Goal: Information Seeking & Learning: Understand process/instructions

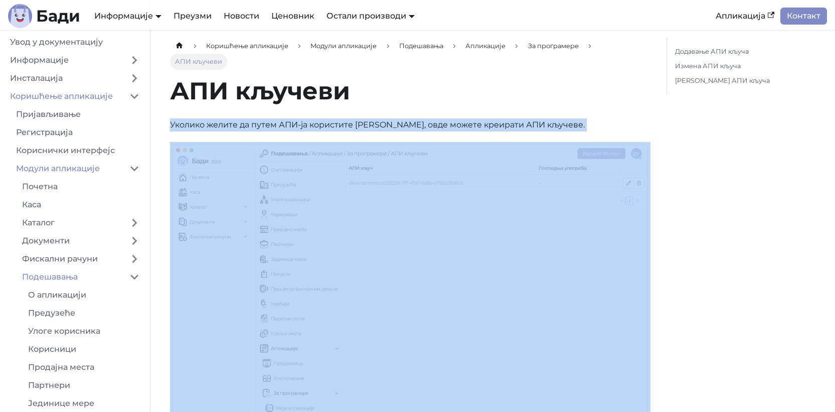
scroll to position [258, 0]
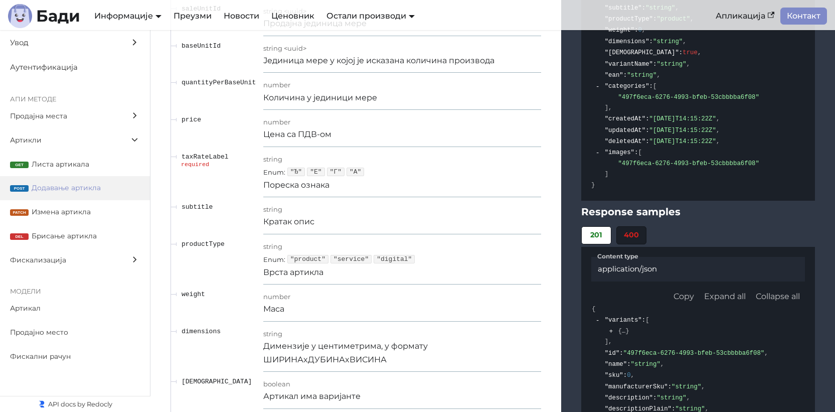
scroll to position [5960, 0]
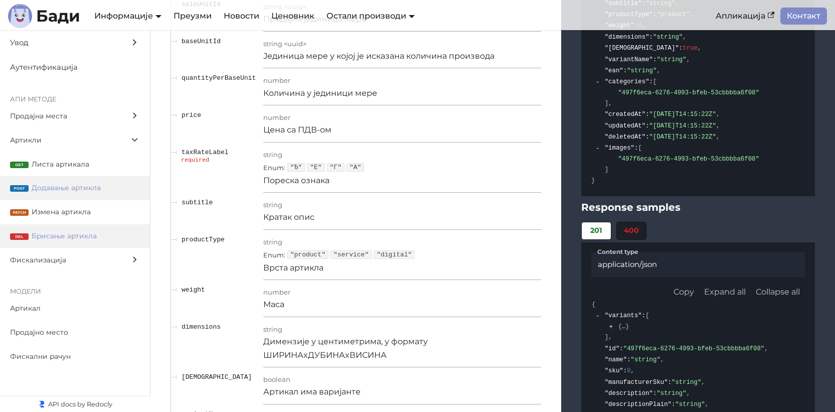
click at [73, 227] on label "del Брисање артикла" at bounding box center [75, 236] width 150 height 24
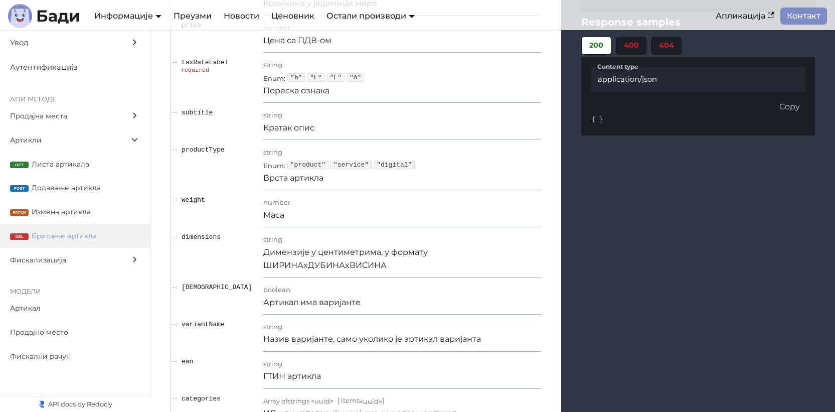
scroll to position [8482, 0]
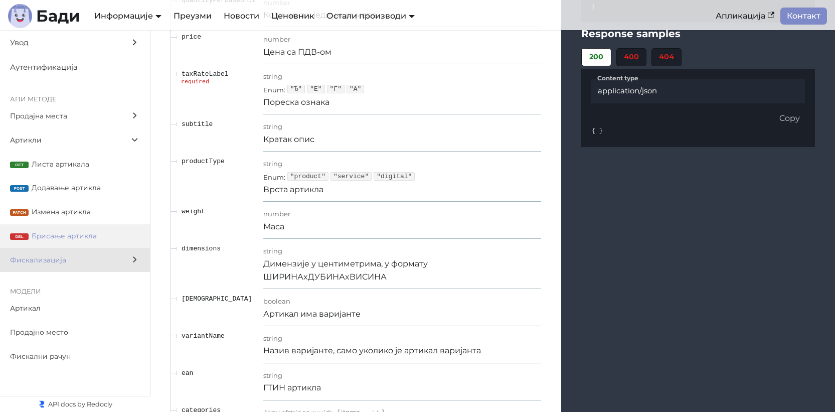
click at [74, 257] on span "Фискализација" at bounding box center [65, 260] width 111 height 12
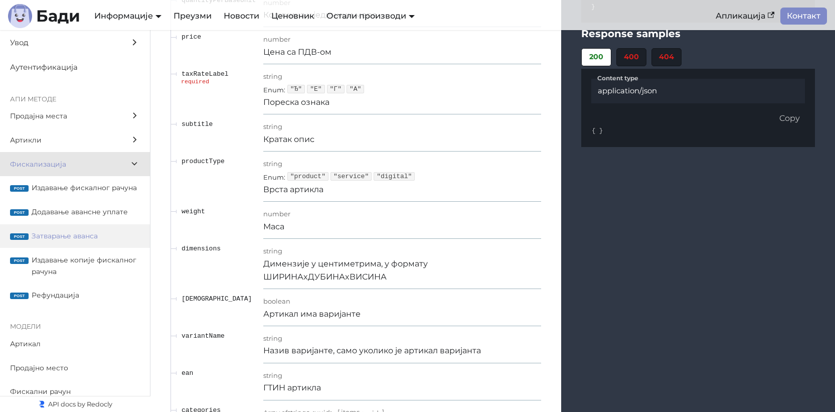
scroll to position [9229, 0]
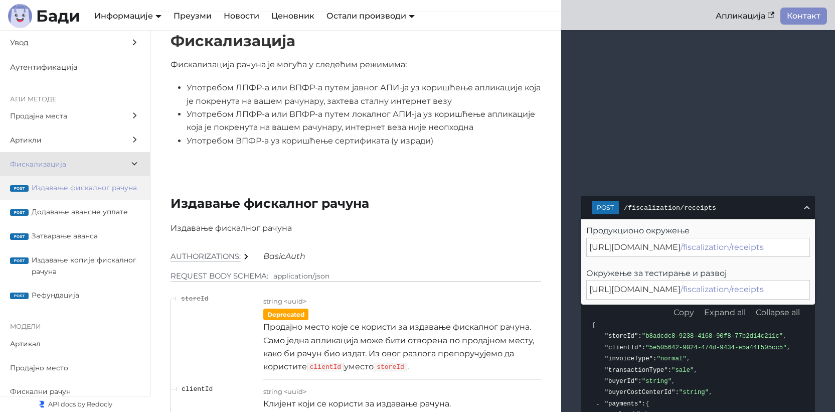
click at [75, 194] on span "Издавање фискалног рачуна" at bounding box center [86, 188] width 108 height 12
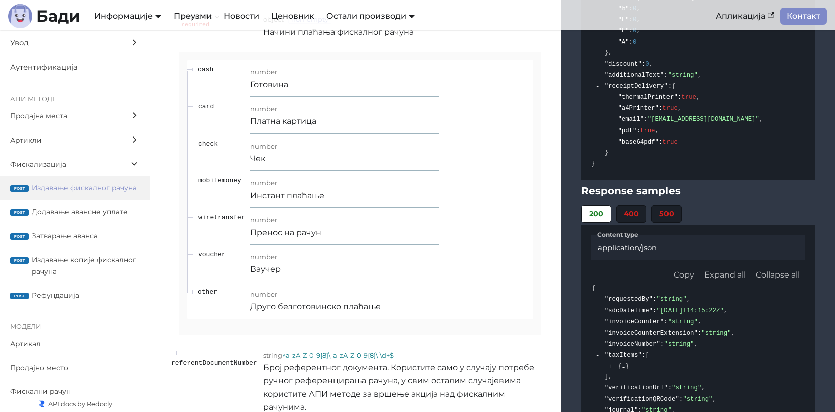
scroll to position [9812, 0]
click at [106, 218] on span "Додавање авансне уплате" at bounding box center [86, 212] width 108 height 12
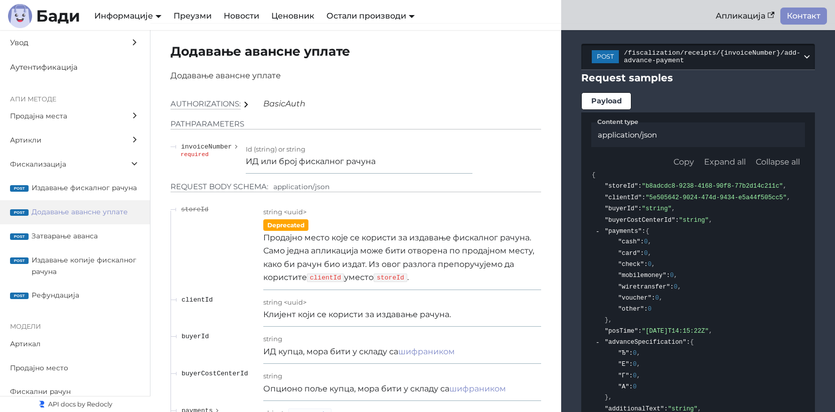
click at [680, 64] on span "/fiscalization/receipts/{invoiceNumber}/add-advance-payment" at bounding box center [713, 56] width 178 height 15
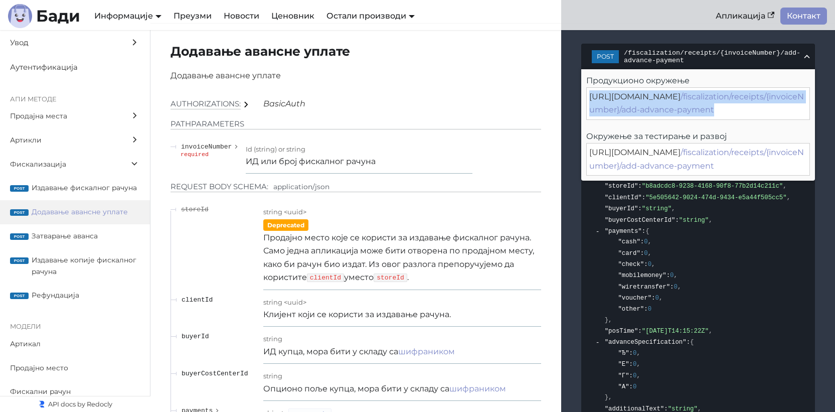
drag, startPoint x: 761, startPoint y: 119, endPoint x: 754, endPoint y: 115, distance: 7.7
click at [754, 115] on div "[URL][DOMAIN_NAME] /fiscalization/receipts/{invoiceNumber}/add-advance-payment" at bounding box center [699, 103] width 224 height 33
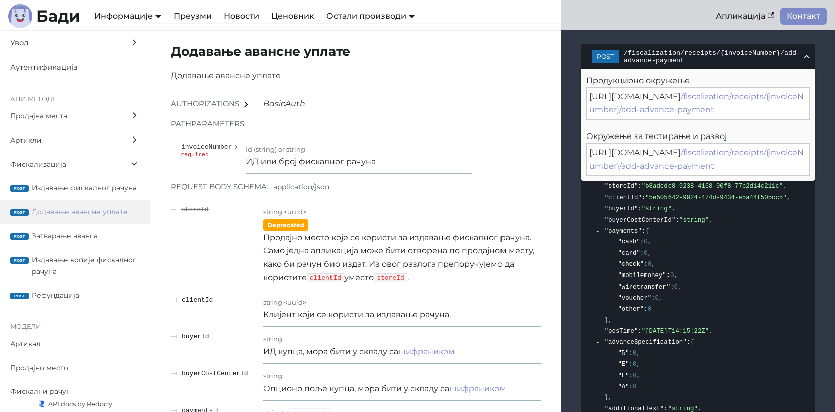
click at [384, 82] on p "Додавање авансне уплате" at bounding box center [356, 75] width 371 height 13
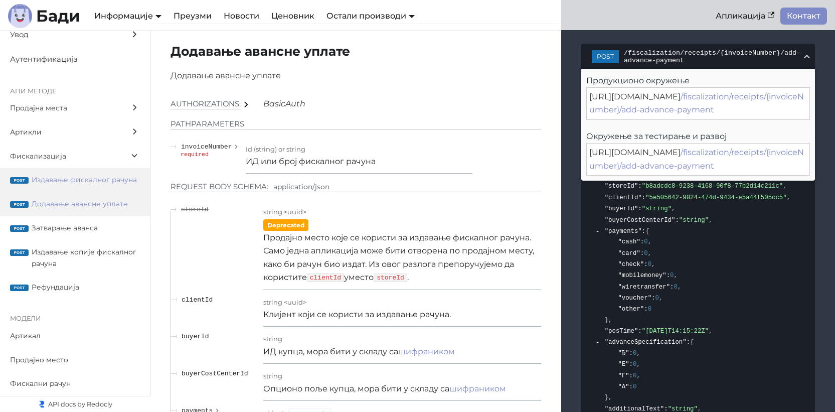
scroll to position [19, 0]
click at [361, 129] on h5 "path Parameters" at bounding box center [356, 124] width 371 height 11
click at [106, 200] on span "Додавање авансне уплате" at bounding box center [86, 204] width 108 height 12
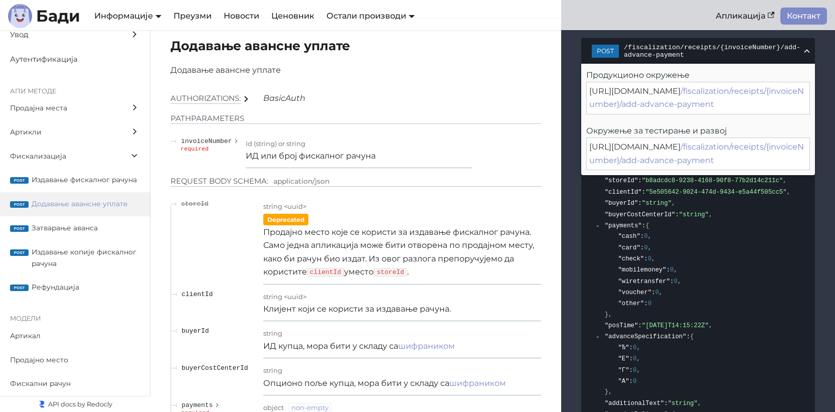
scroll to position [11637, 0]
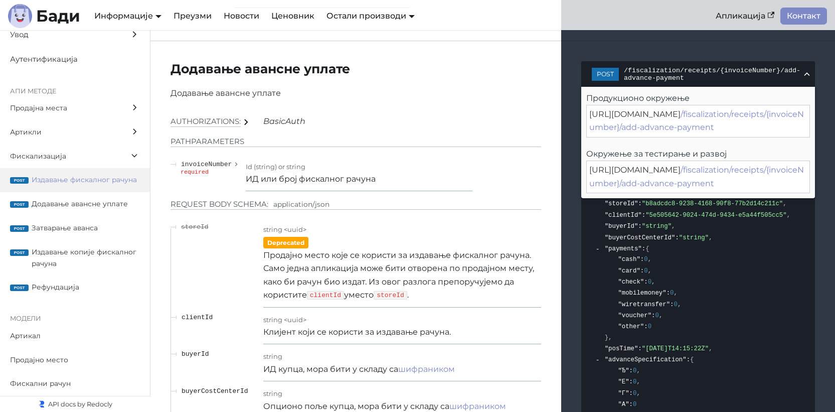
scroll to position [11614, 0]
click at [290, 186] on p "ИД или број фискалног рачуна" at bounding box center [359, 179] width 226 height 13
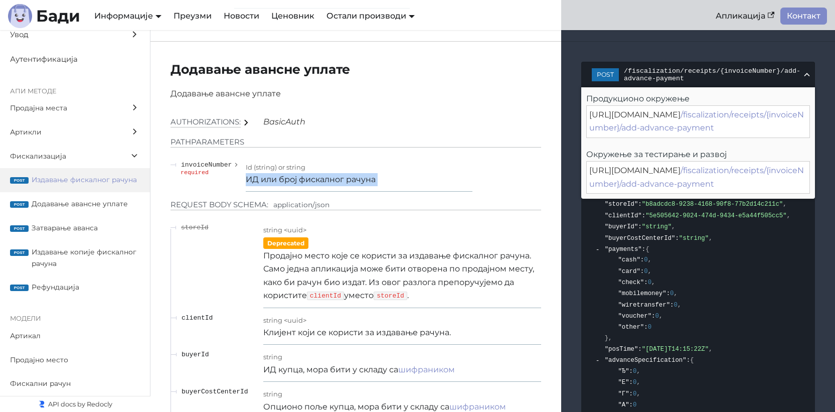
click at [290, 186] on p "ИД или број фискалног рачуна" at bounding box center [359, 179] width 226 height 13
click at [331, 181] on p "ИД или број фискалног рачуна" at bounding box center [359, 179] width 226 height 13
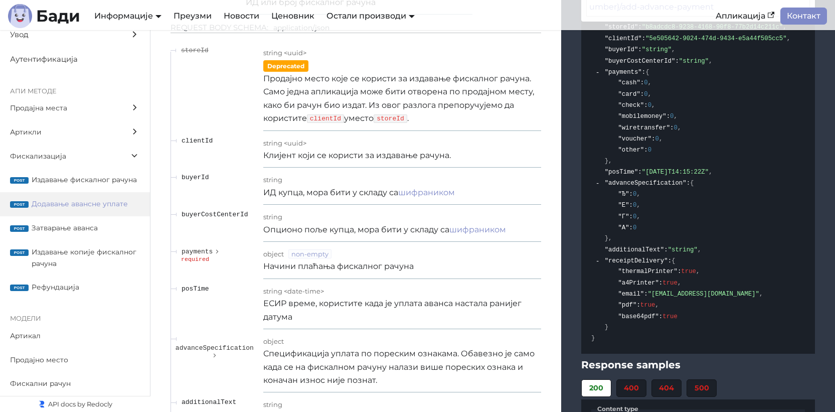
scroll to position [11786, 0]
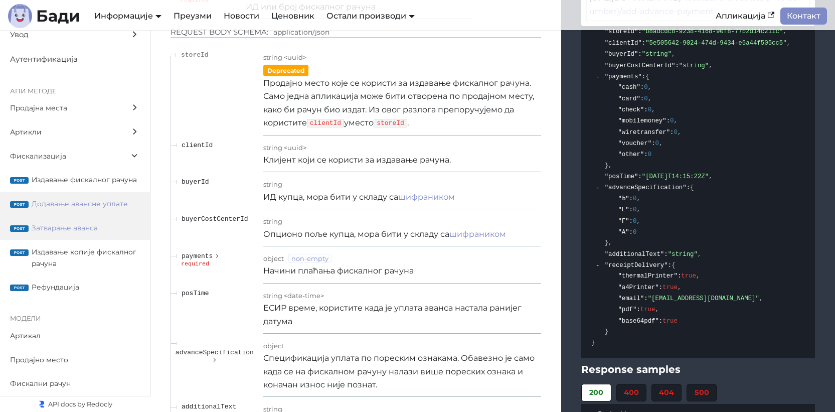
click at [53, 228] on span "Затварање аванса" at bounding box center [86, 228] width 108 height 12
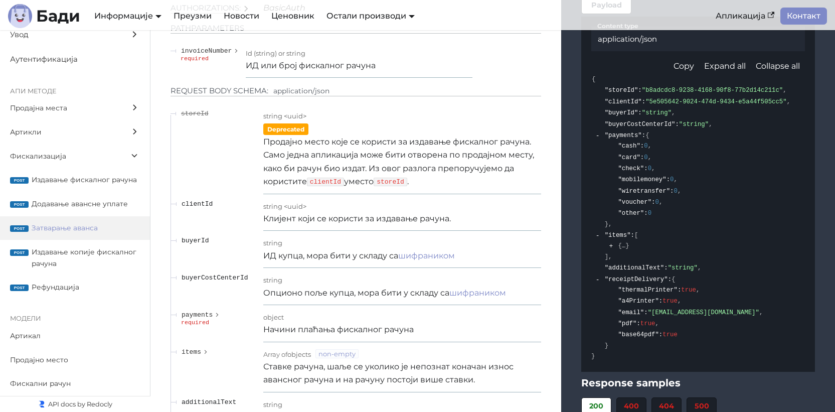
scroll to position [12656, 0]
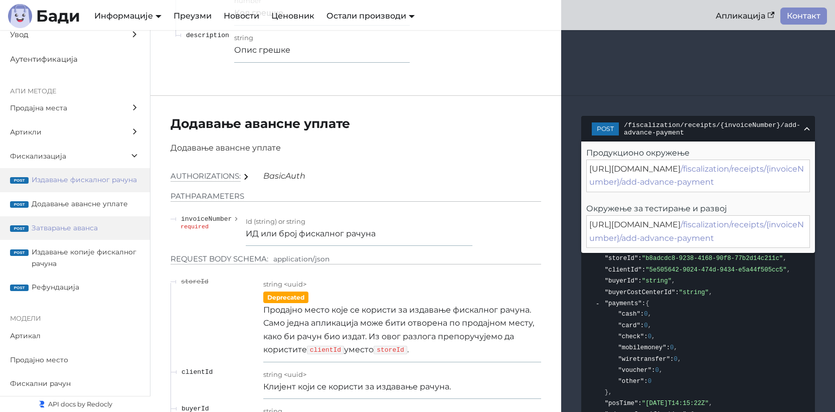
click at [57, 226] on span "Затварање аванса" at bounding box center [86, 228] width 108 height 12
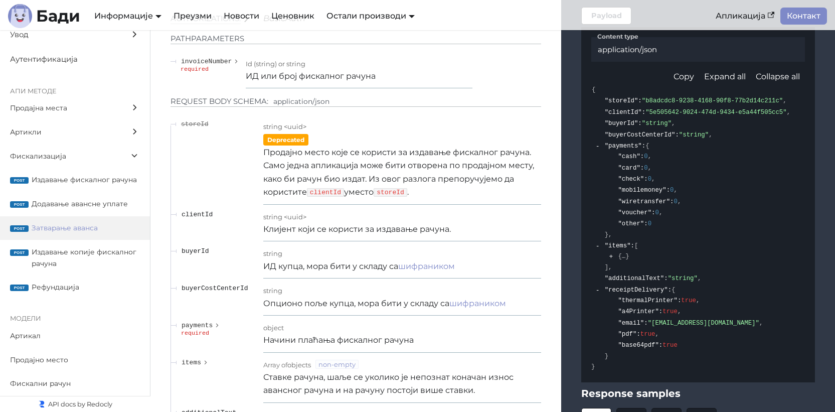
scroll to position [12661, 0]
